Goal: Task Accomplishment & Management: Use online tool/utility

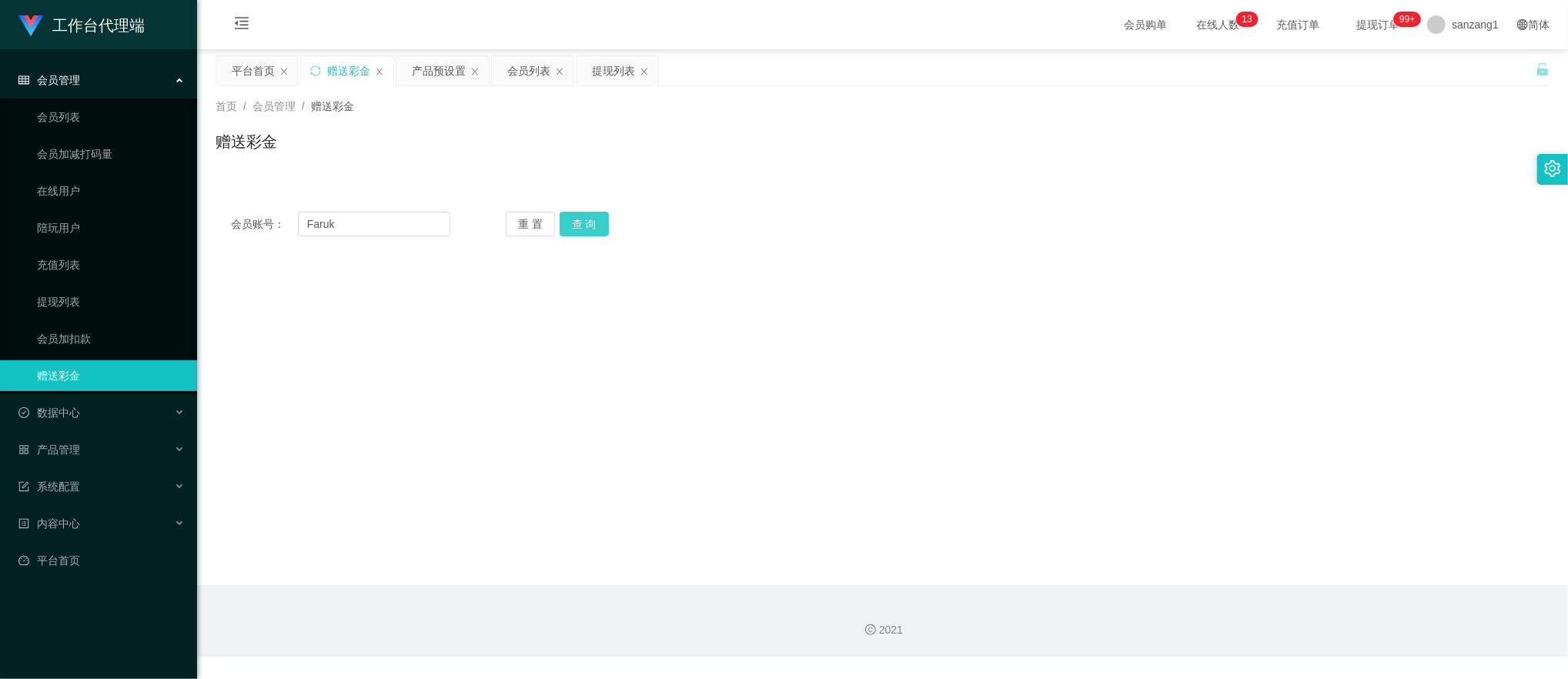
type input "Faruk"
click at [586, 222] on button "查 询" at bounding box center [584, 223] width 49 height 24
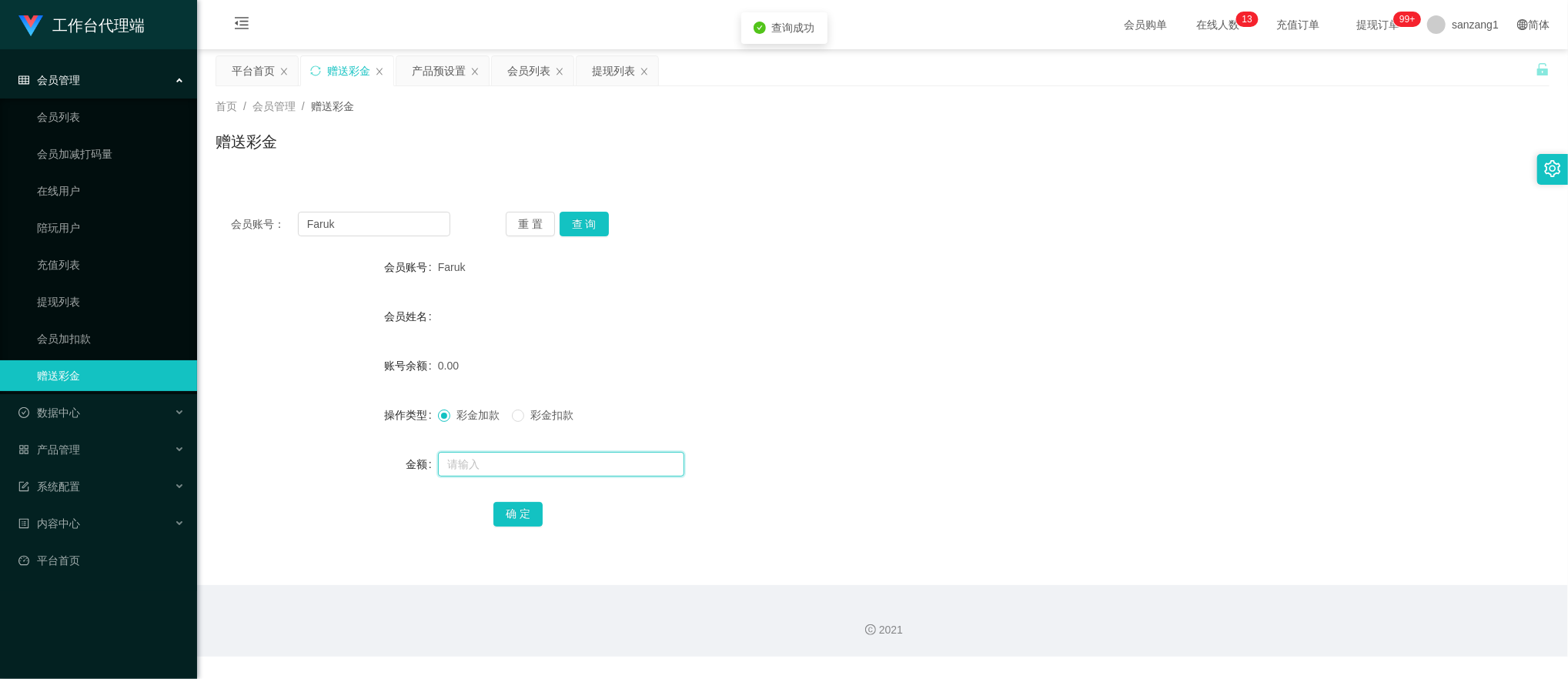
click at [482, 463] on input "text" at bounding box center [561, 463] width 247 height 24
type input "500"
click at [514, 514] on button "确 定" at bounding box center [518, 513] width 49 height 24
drag, startPoint x: 370, startPoint y: 225, endPoint x: 105, endPoint y: 176, distance: 269.5
click at [105, 176] on section "工作台代理端 会员管理 会员列表 会员加减打码量 在线用户 陪玩用户 充值列表 提现列表 会员加扣款 赠送彩金 数据中心 员工统计 团队统计 产品管理 注单管…" at bounding box center [784, 328] width 1568 height 656
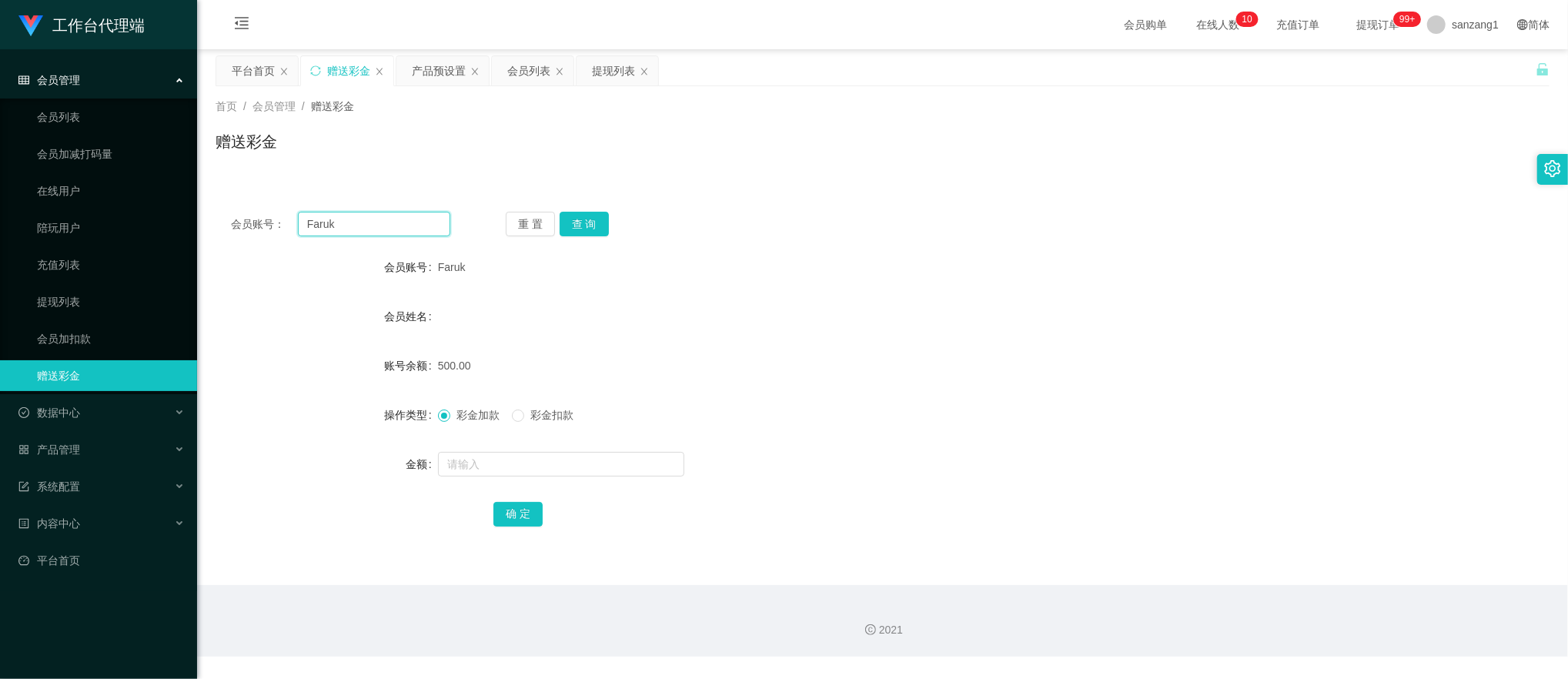
paste input "YT888168"
type input "YT888168"
click at [576, 212] on button "查 询" at bounding box center [584, 223] width 49 height 24
click at [471, 469] on input "text" at bounding box center [561, 463] width 247 height 24
type input "500"
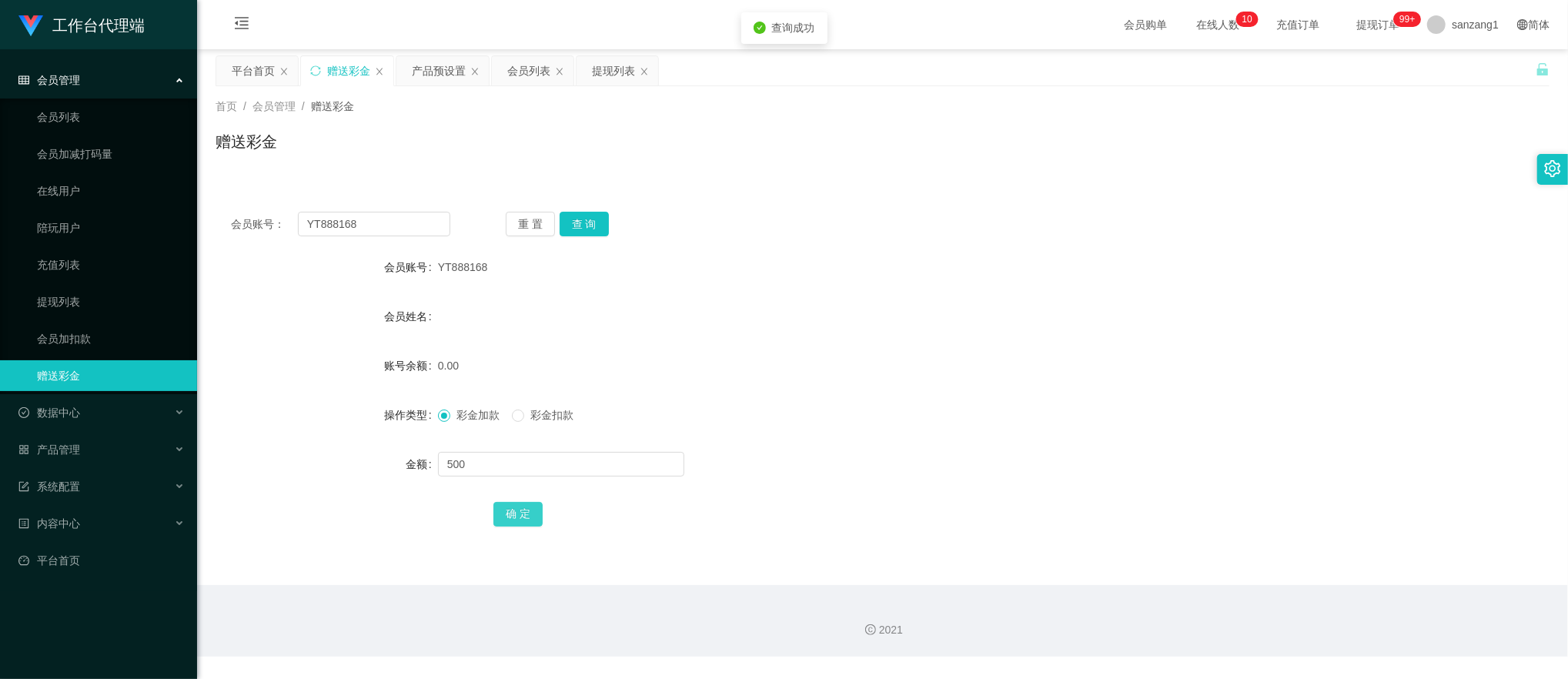
click at [514, 516] on button "确 定" at bounding box center [518, 513] width 49 height 24
